Goal: Register for event/course

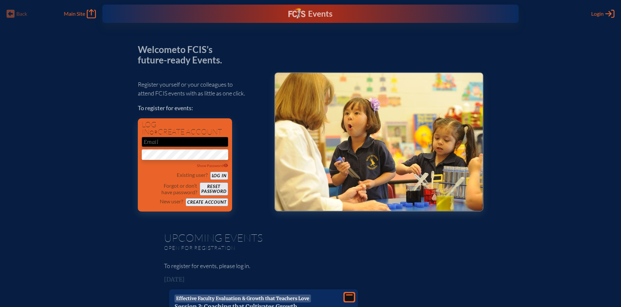
type input "[EMAIL_ADDRESS][DOMAIN_NAME]"
click at [221, 175] on button "Log in" at bounding box center [219, 176] width 18 height 8
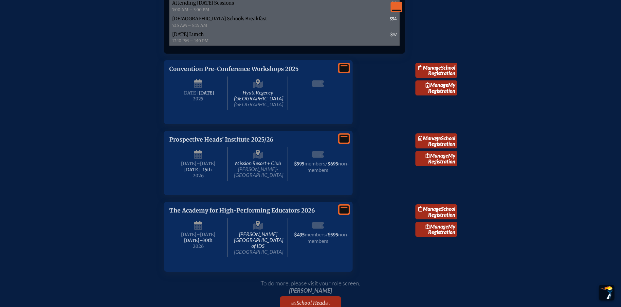
scroll to position [1120, 0]
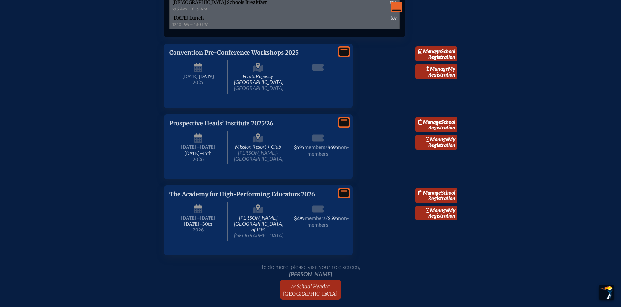
click at [435, 132] on link "Manage School Registration" at bounding box center [437, 124] width 42 height 15
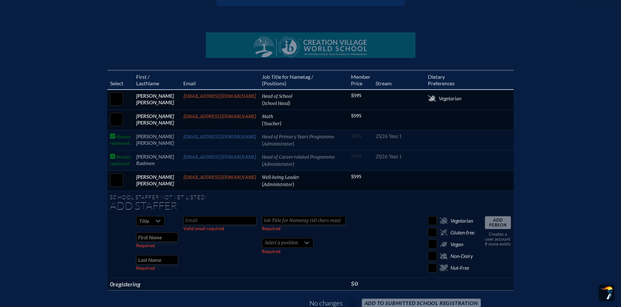
scroll to position [154, 0]
